Goal: Check status: Check status

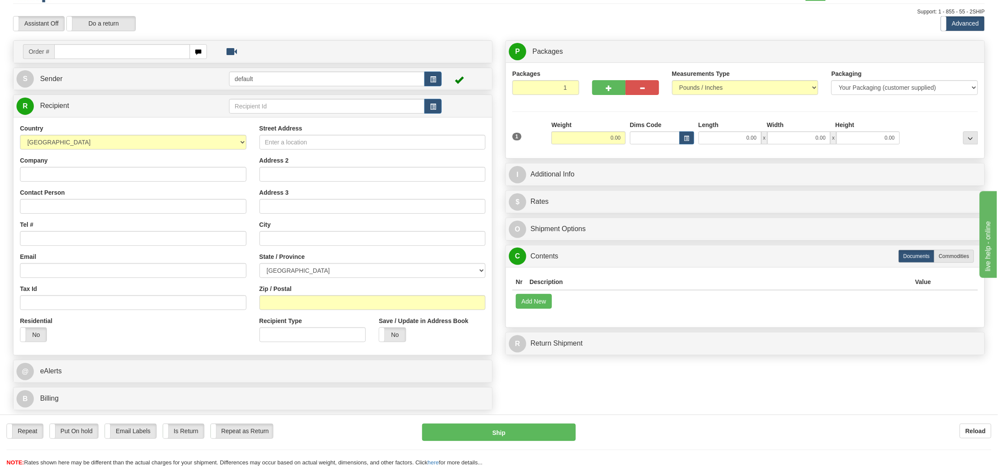
click at [82, 47] on input "text" at bounding box center [121, 51] width 135 height 15
type input "9002H983424"
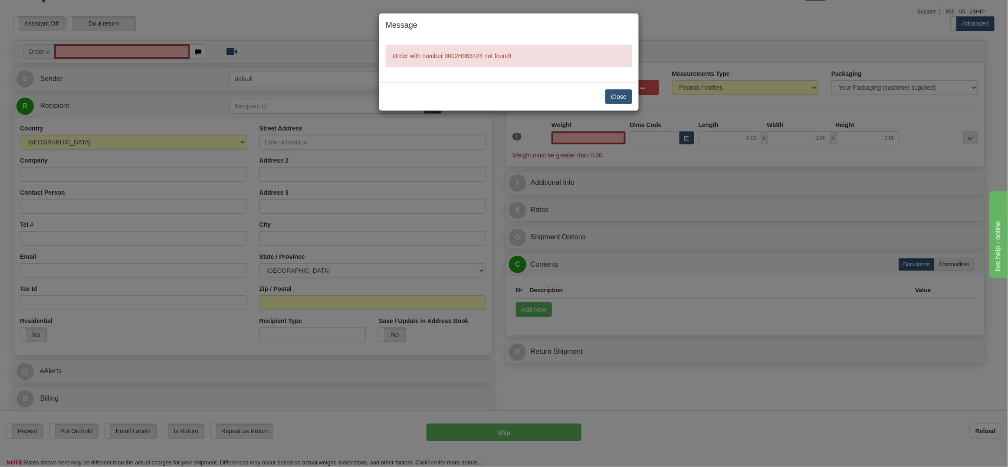
type input "0.00"
click at [611, 96] on button "Close" at bounding box center [618, 96] width 27 height 15
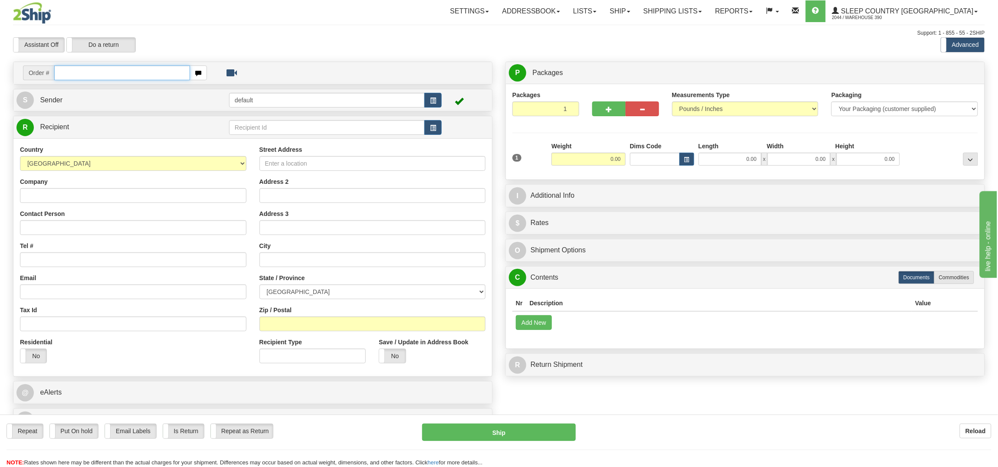
click at [71, 76] on input "text" at bounding box center [121, 72] width 135 height 15
paste input "9002H983424"
type input "9002H983424"
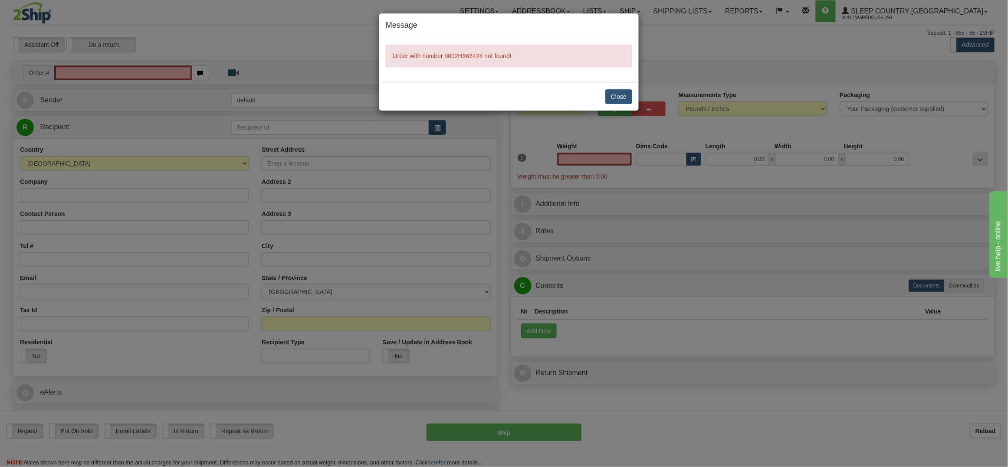
type input "0.00"
click at [482, 54] on span "Order with number 9002H983424 not found!" at bounding box center [452, 55] width 119 height 7
click at [692, 23] on div "Message Order with number 9002H983424 not found! Close" at bounding box center [504, 233] width 1008 height 467
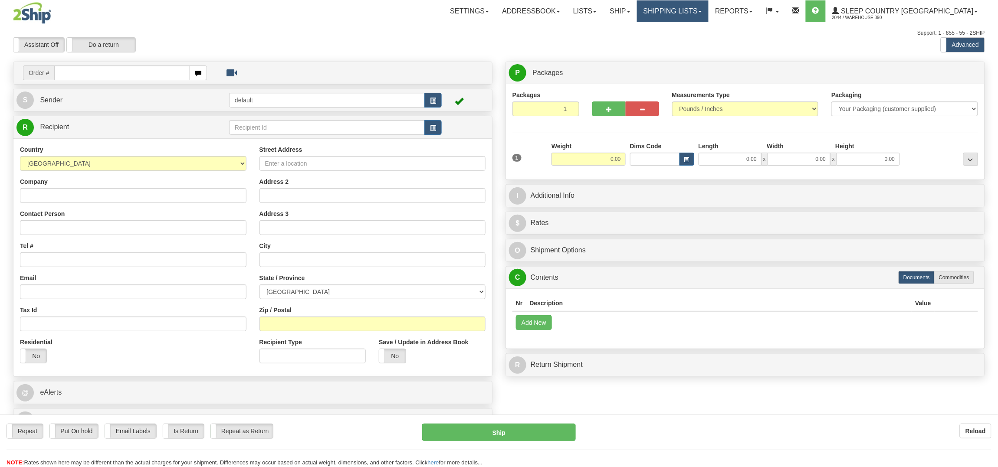
click at [714, 7] on div "Toggle navigation Settings Shipping Preferences Fields Preferences New" at bounding box center [499, 240] width 998 height 480
click at [708, 8] on link "Shipping lists" at bounding box center [673, 11] width 72 height 22
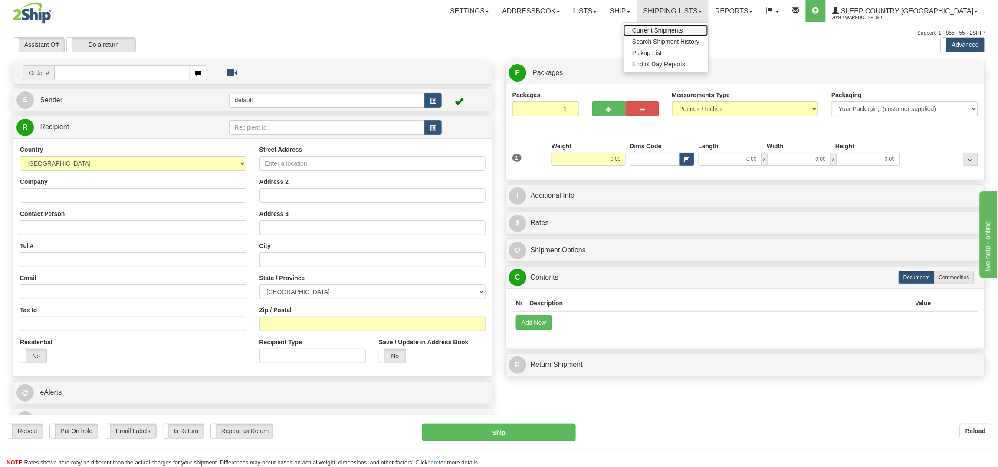
click at [683, 27] on span "Current Shipments" at bounding box center [657, 30] width 51 height 7
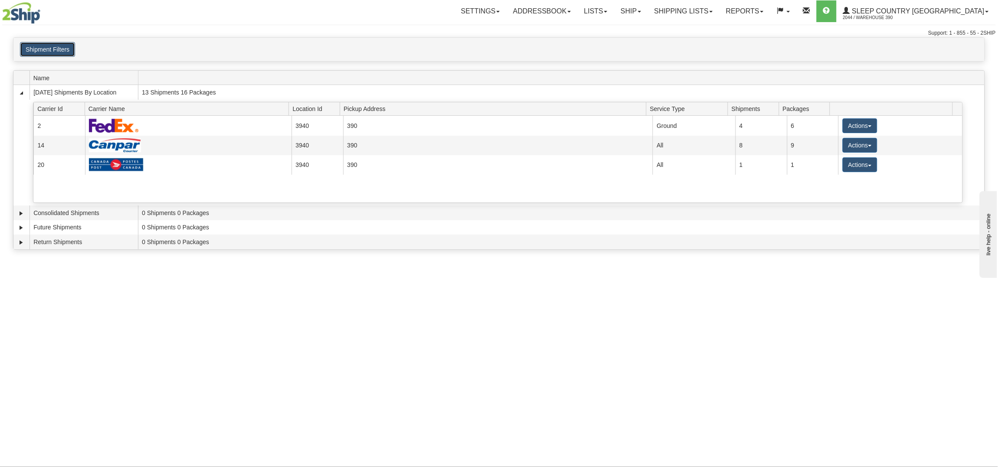
click at [53, 51] on button "Shipment Filters" at bounding box center [47, 49] width 55 height 15
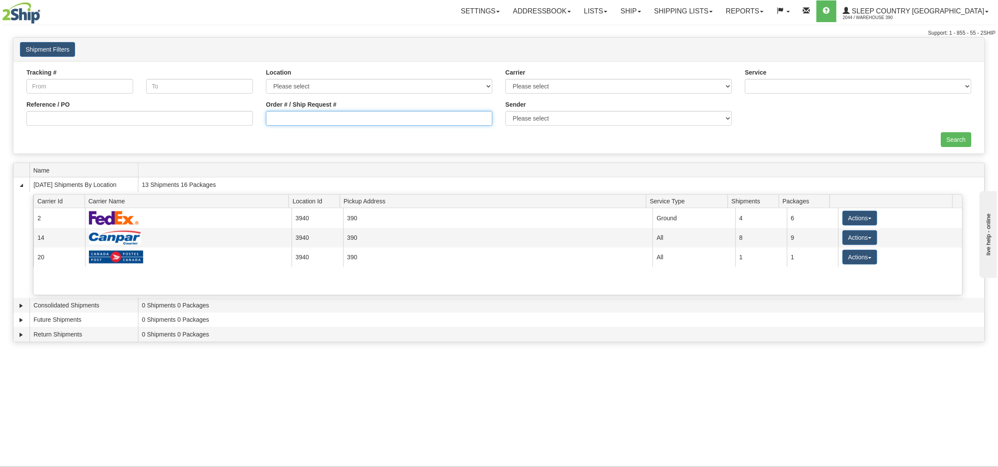
click at [302, 118] on input "Order # / Ship Request #" at bounding box center [379, 118] width 226 height 15
paste input "9002H983424"
type input "9002H983424"
click at [959, 134] on input "Search" at bounding box center [956, 139] width 30 height 15
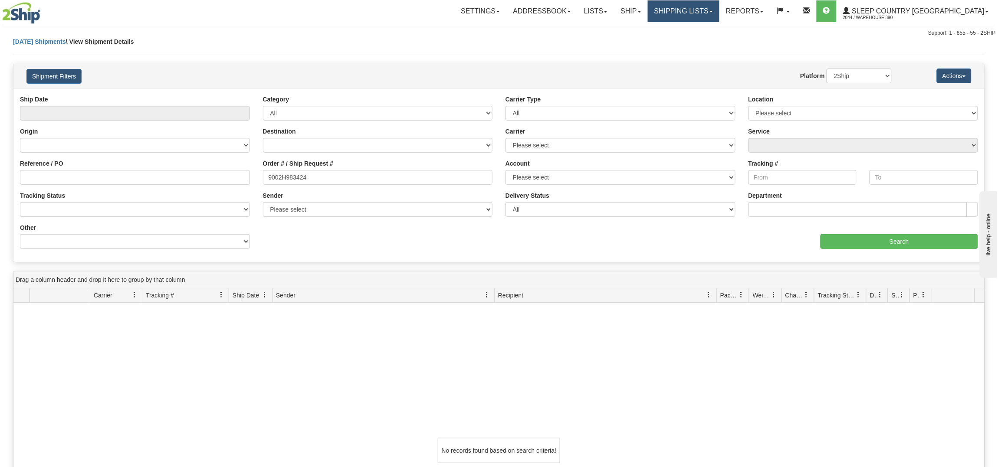
click at [717, 2] on link "Shipping lists" at bounding box center [684, 11] width 72 height 22
click at [709, 39] on span "Search Shipment History" at bounding box center [676, 41] width 67 height 7
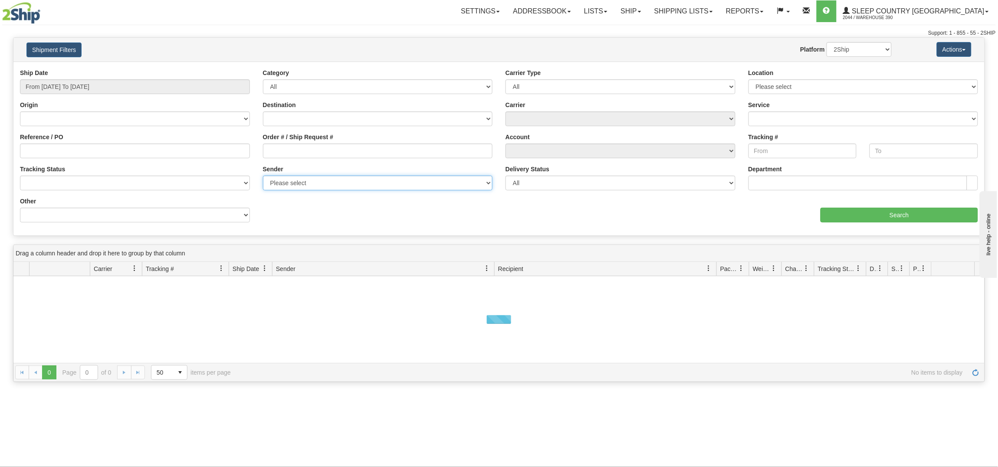
click at [329, 184] on select "Please select Sleep Country [GEOGRAPHIC_DATA], Warehouse 390 , ([GEOGRAPHIC_DAT…" at bounding box center [378, 183] width 230 height 15
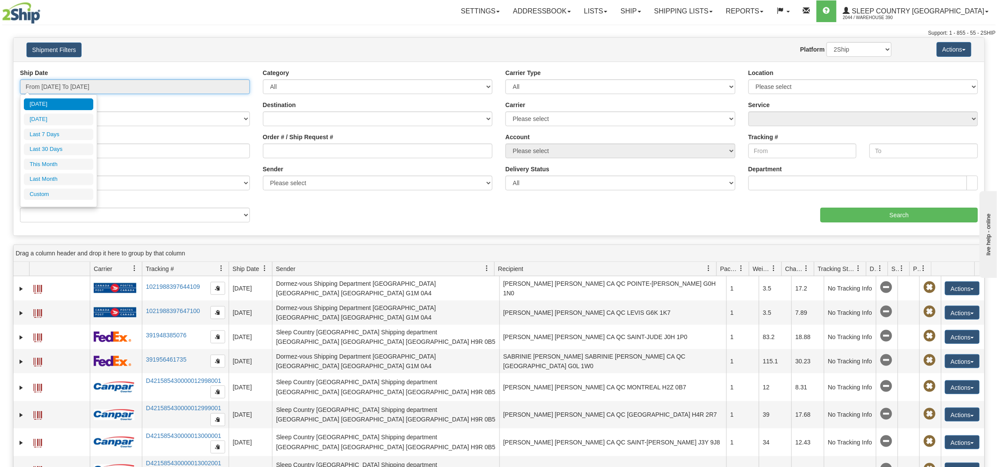
click at [113, 89] on input "From [DATE] To [DATE]" at bounding box center [135, 86] width 230 height 15
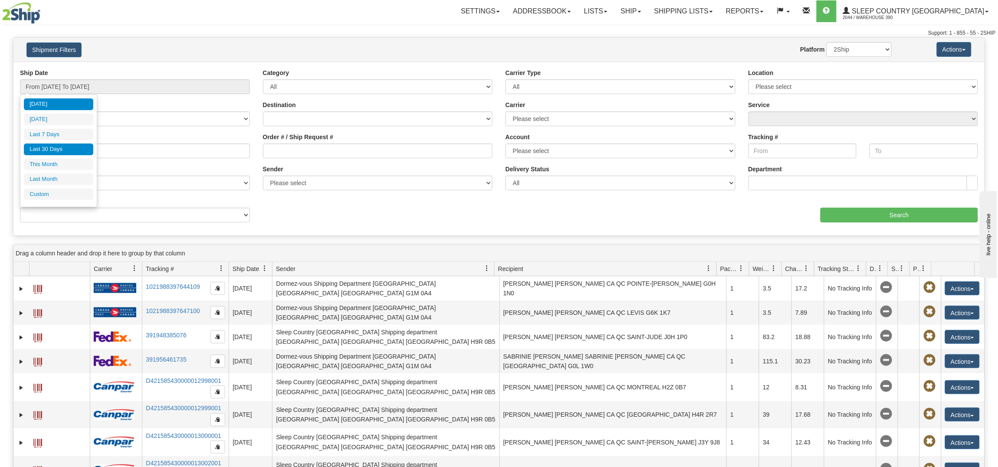
click at [66, 150] on li "Last 30 Days" at bounding box center [58, 150] width 69 height 12
type input "From [DATE] To [DATE]"
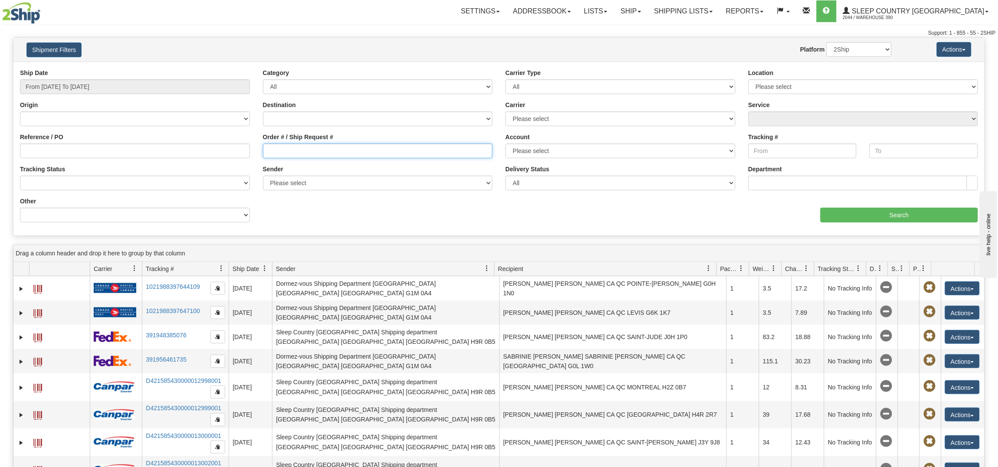
click at [324, 152] on input "Order # / Ship Request #" at bounding box center [378, 151] width 230 height 15
paste input "9002H983424"
type input "9002H983424"
click at [862, 210] on input "Search" at bounding box center [898, 215] width 157 height 15
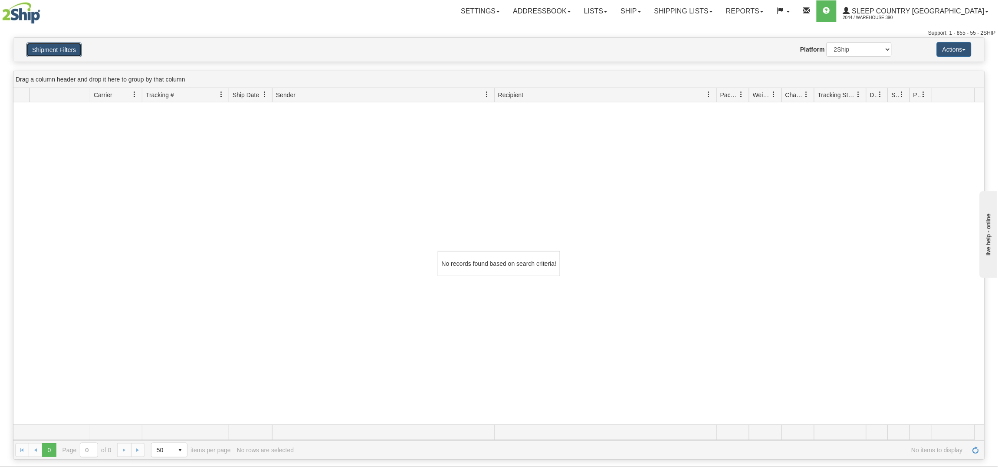
click at [46, 43] on button "Shipment Filters" at bounding box center [53, 50] width 55 height 15
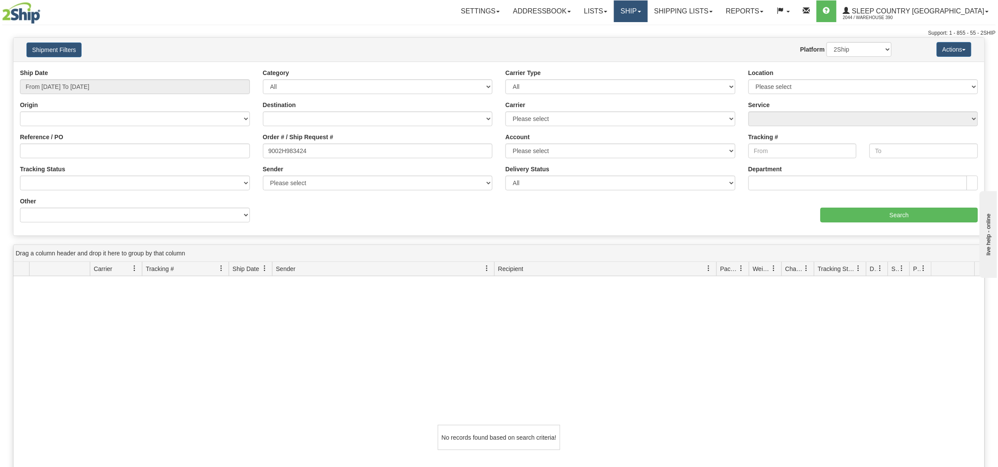
click at [647, 8] on link "Ship" at bounding box center [630, 11] width 33 height 22
click at [648, 23] on ul "Ship Screen OnHold / Order Queue" at bounding box center [607, 36] width 79 height 28
click at [647, 7] on link "Ship" at bounding box center [630, 11] width 33 height 22
click at [610, 28] on span "Ship Screen" at bounding box center [593, 30] width 33 height 7
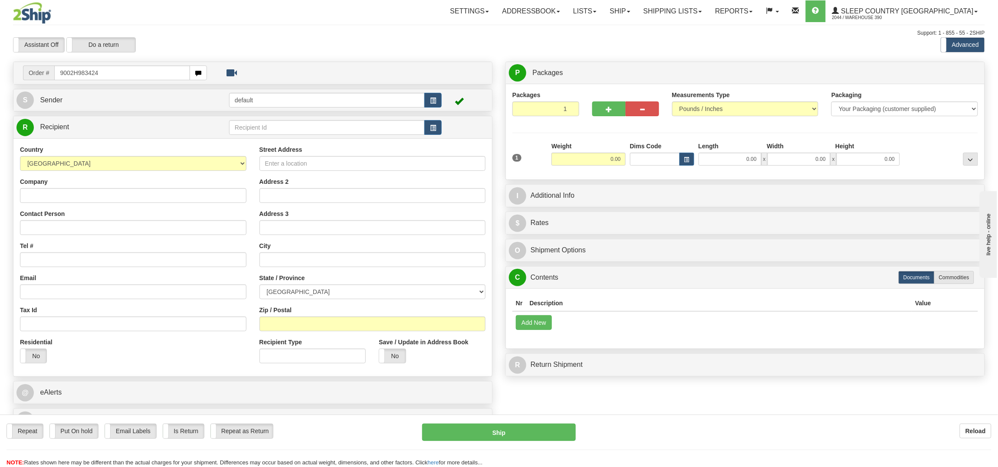
type input "9002H983424"
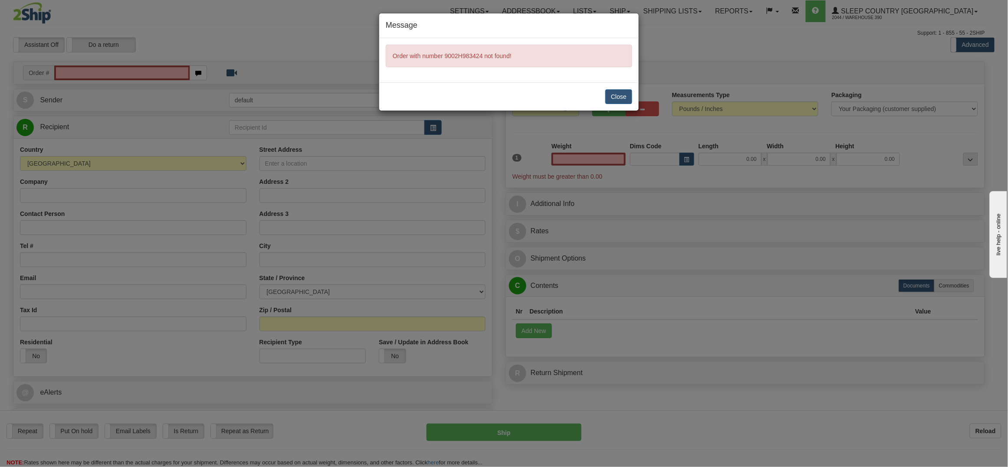
type input "0.00"
click at [602, 104] on div "Close" at bounding box center [508, 96] width 259 height 28
click at [622, 90] on button "Close" at bounding box center [618, 96] width 27 height 15
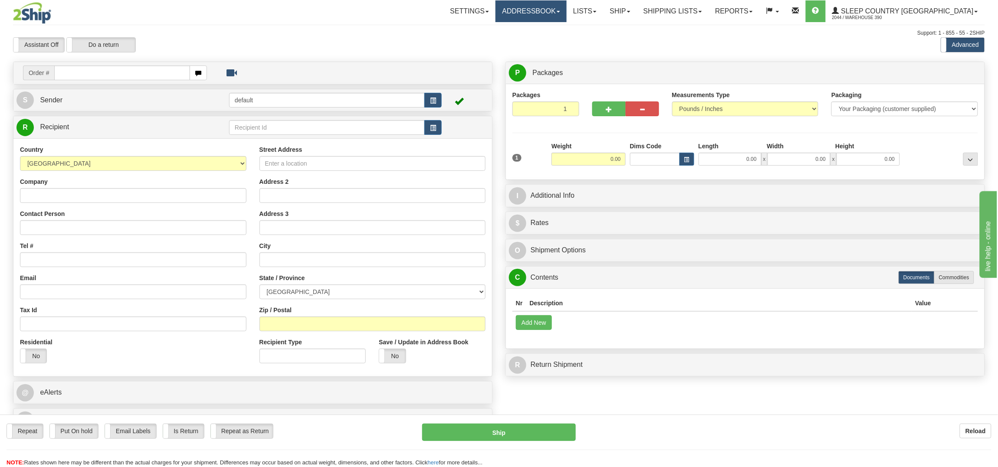
drag, startPoint x: 615, startPoint y: 57, endPoint x: 592, endPoint y: 6, distance: 55.5
